Goal: Task Accomplishment & Management: Manage account settings

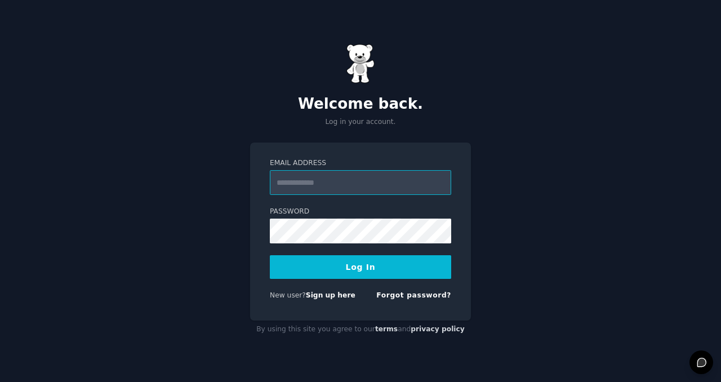
click at [305, 185] on input "Email Address" at bounding box center [360, 182] width 181 height 25
paste input "**********"
type input "**********"
click at [331, 269] on button "Log In" at bounding box center [360, 267] width 181 height 24
